Goal: Transaction & Acquisition: Purchase product/service

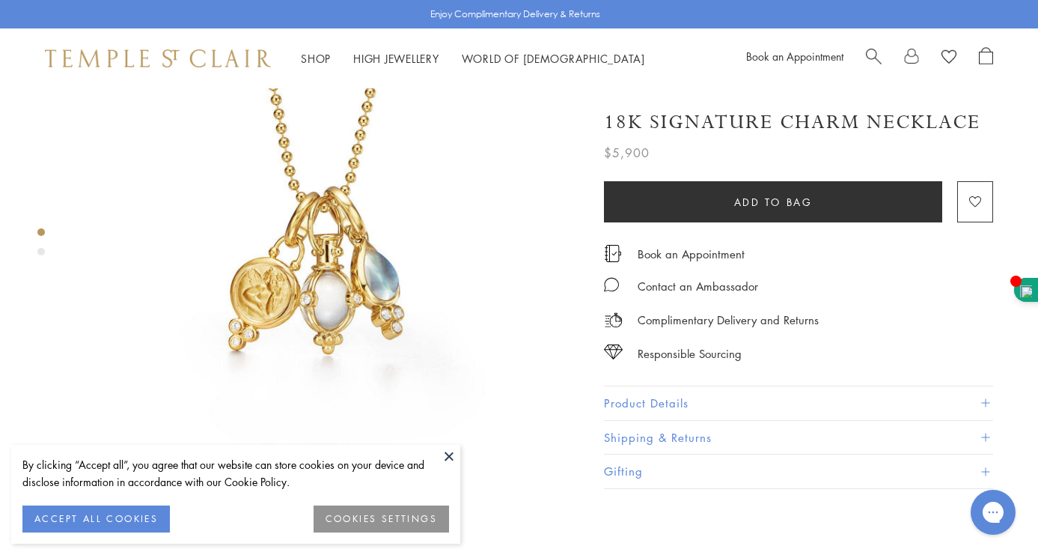
scroll to position [159, 0]
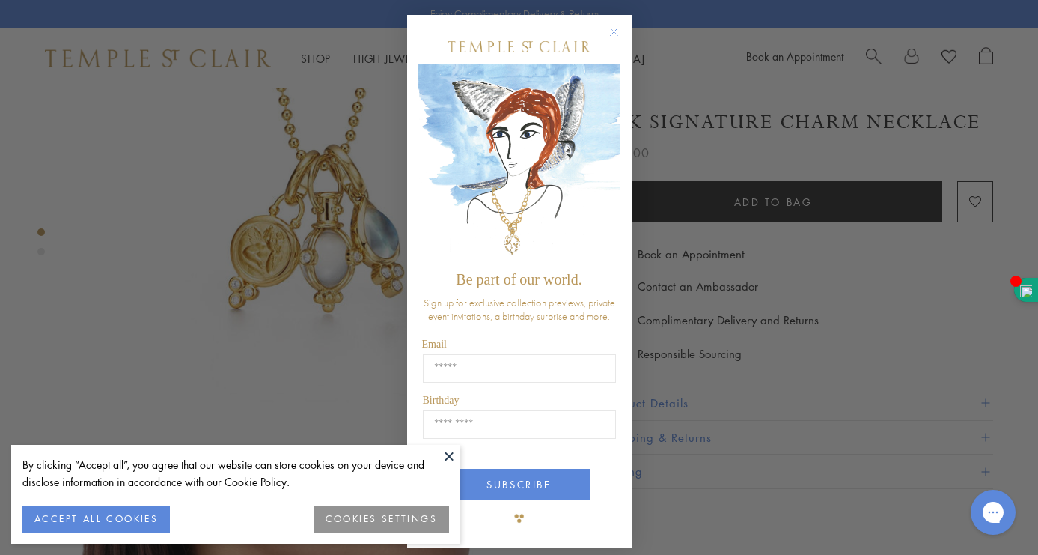
click at [125, 512] on button "ACCEPT ALL COOKIES" at bounding box center [95, 518] width 147 height 27
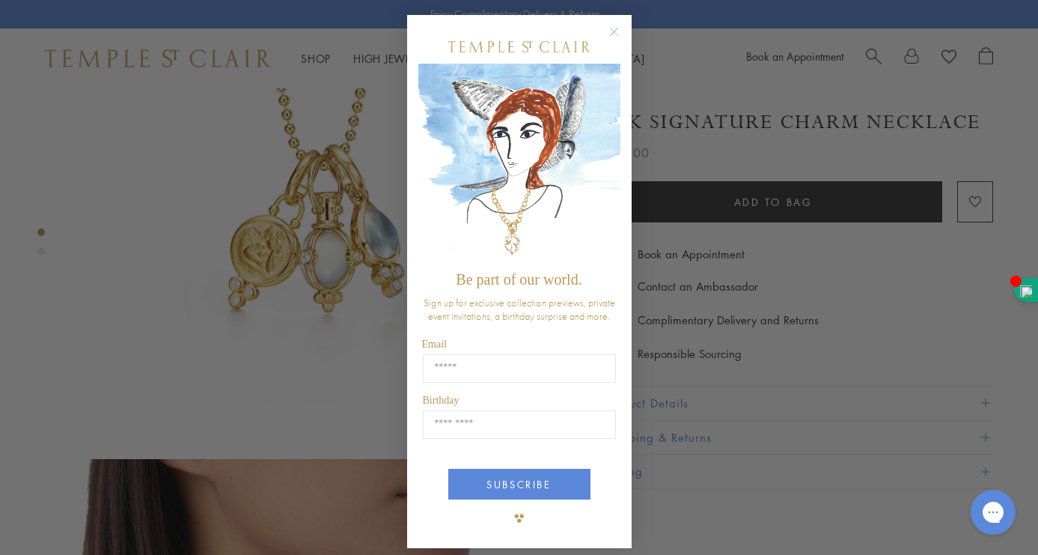
click at [612, 33] on circle "Close dialog" at bounding box center [614, 32] width 18 height 18
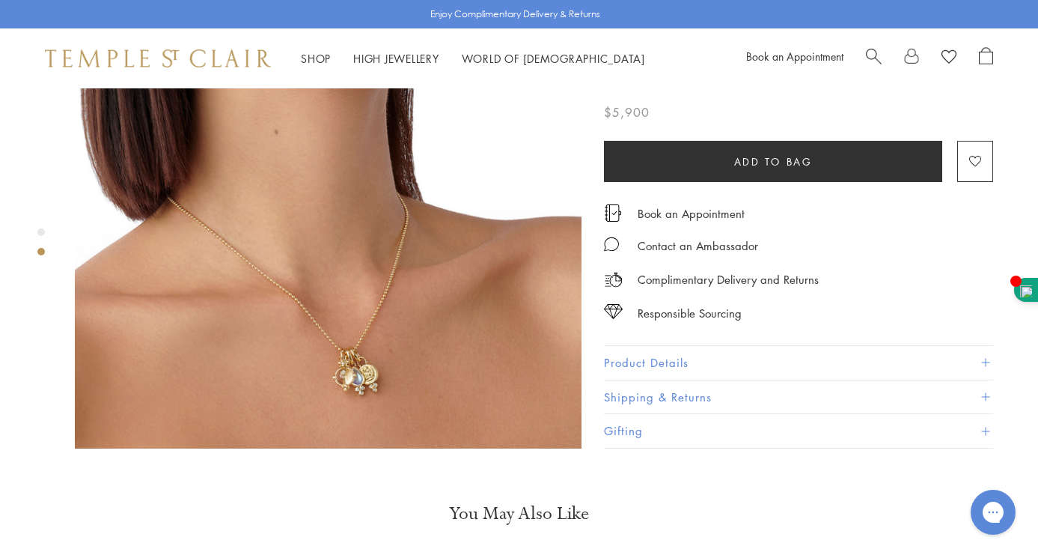
scroll to position [716, 0]
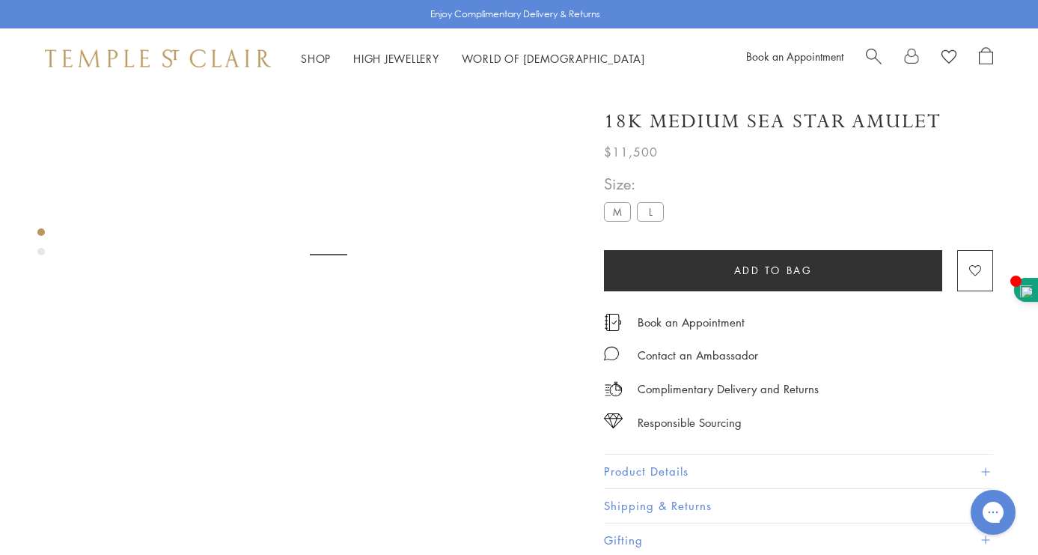
scroll to position [88, 0]
